Goal: Communication & Community: Participate in discussion

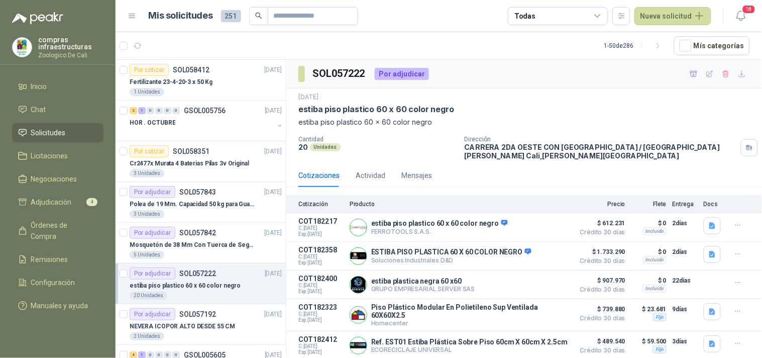
scroll to position [136, 0]
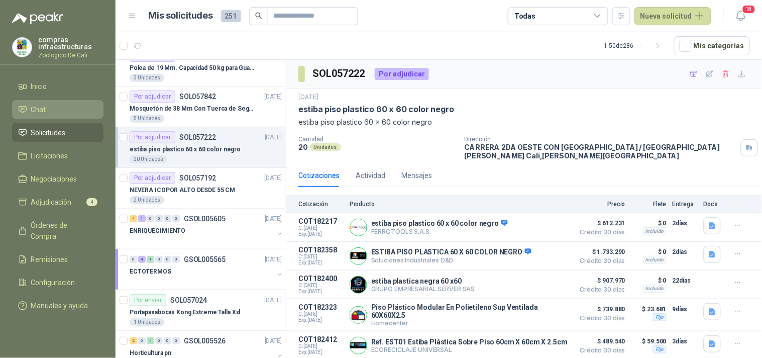
click at [42, 111] on span "Chat" at bounding box center [38, 109] width 15 height 11
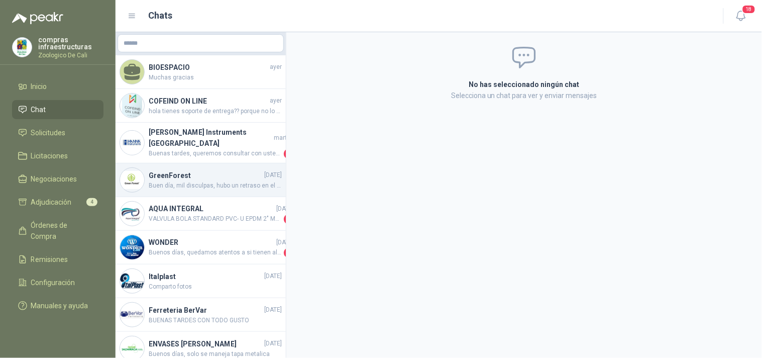
click at [186, 170] on h4 "GreenForest" at bounding box center [206, 175] width 114 height 11
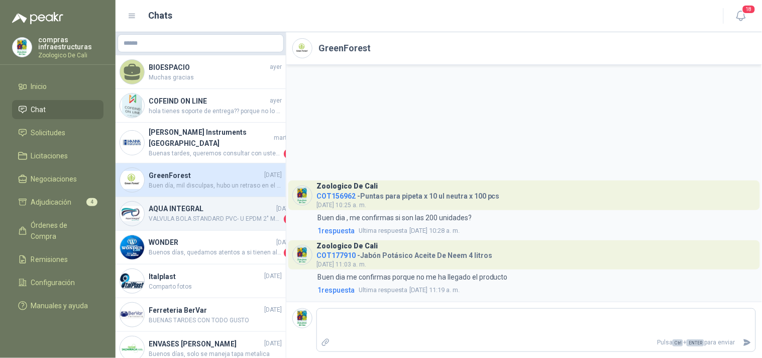
click at [220, 214] on span "VALVULA BOLA STANDARD PVC- U EPDM 2" MA - REF. 36526 LASTIMOSAMENTE, NO MANEJAM…" at bounding box center [215, 219] width 133 height 10
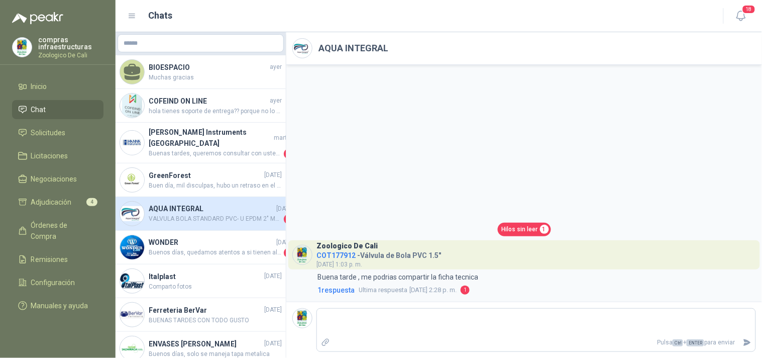
click at [56, 116] on link "Chat" at bounding box center [57, 109] width 91 height 19
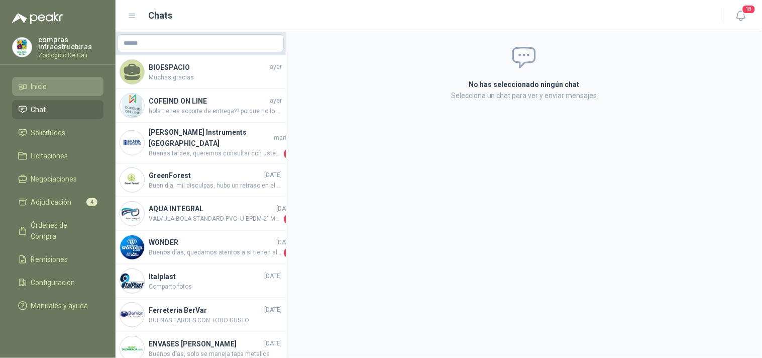
click at [47, 91] on span "Inicio" at bounding box center [39, 86] width 16 height 11
